Goal: Information Seeking & Learning: Learn about a topic

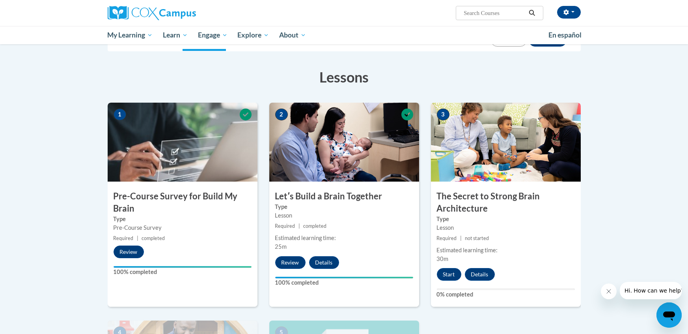
scroll to position [110, 0]
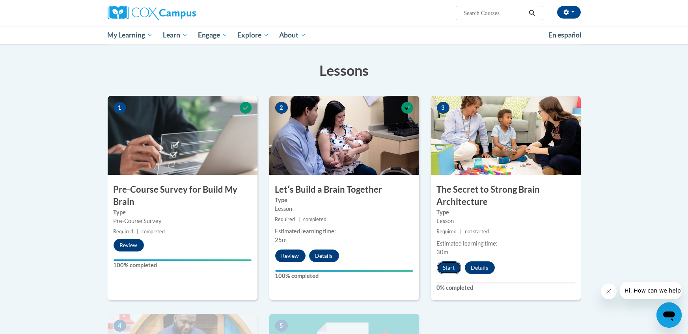
click at [445, 266] on button "Start" at bounding box center [449, 267] width 24 height 13
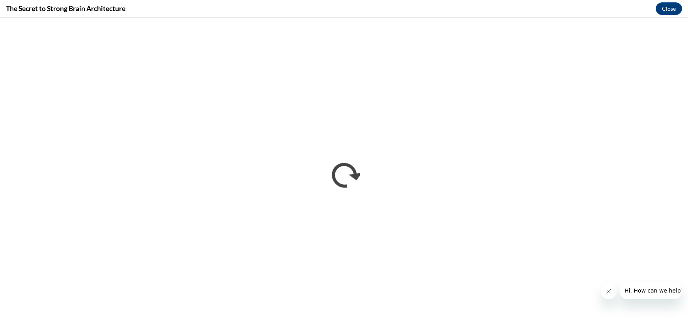
scroll to position [0, 0]
